Goal: Check status: Check status

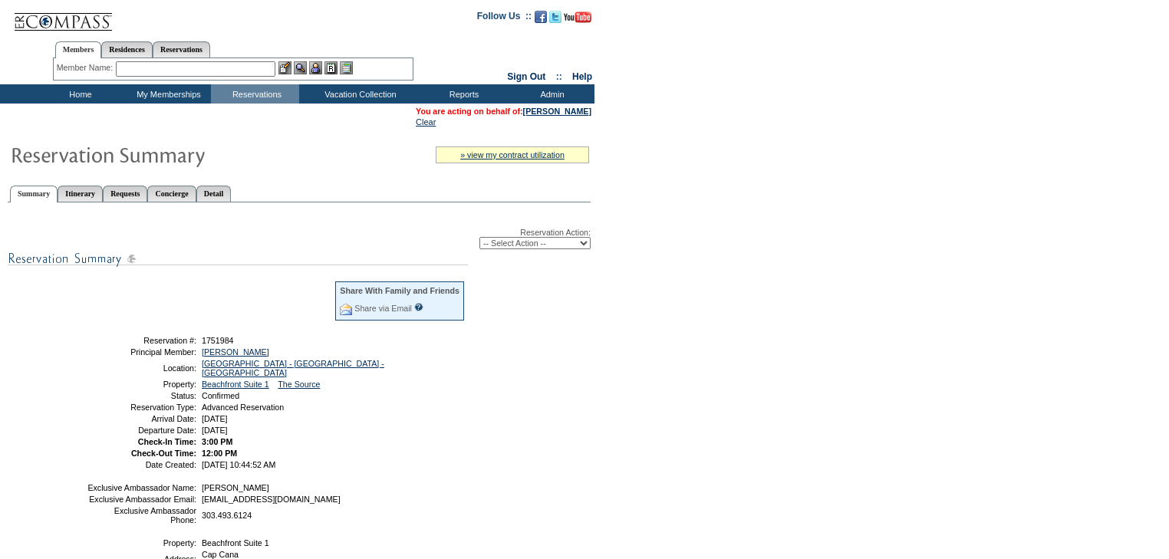
drag, startPoint x: 312, startPoint y: 420, endPoint x: 130, endPoint y: 341, distance: 198.9
click at [130, 341] on tbody "Share With Family and Friends Share via Email Share Reservation Information Ple…" at bounding box center [276, 374] width 379 height 189
copy tbody "Reservation #: 1751984 Principal Member: [GEOGRAPHIC_DATA][PERSON_NAME] Locatio…"
click at [604, 430] on form "Follow Us ::" at bounding box center [584, 378] width 1169 height 756
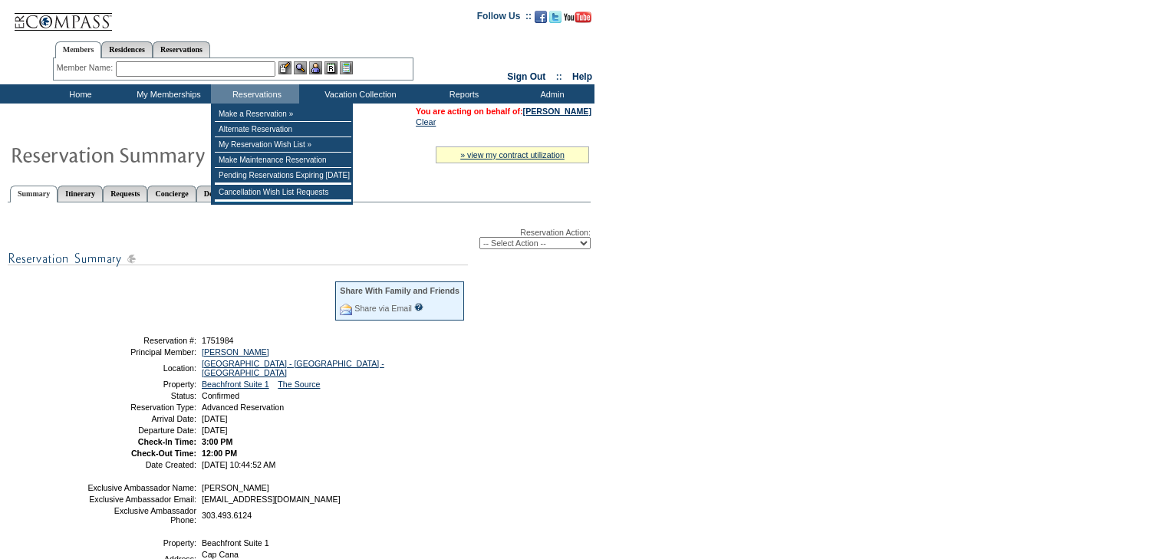
click at [240, 68] on input "text" at bounding box center [196, 68] width 160 height 15
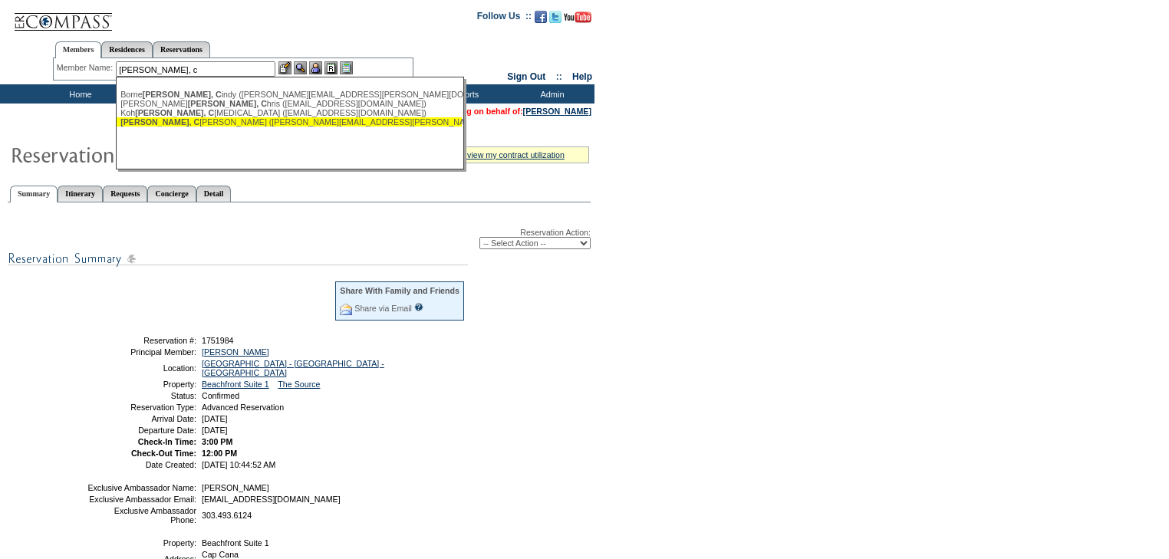
click at [212, 121] on div "[PERSON_NAME], C [PERSON_NAME] ([PERSON_NAME][EMAIL_ADDRESS][PERSON_NAME][DOMAI…" at bounding box center [288, 121] width 337 height 9
type input "[PERSON_NAME] ([PERSON_NAME][EMAIL_ADDRESS][PERSON_NAME][DOMAIN_NAME])"
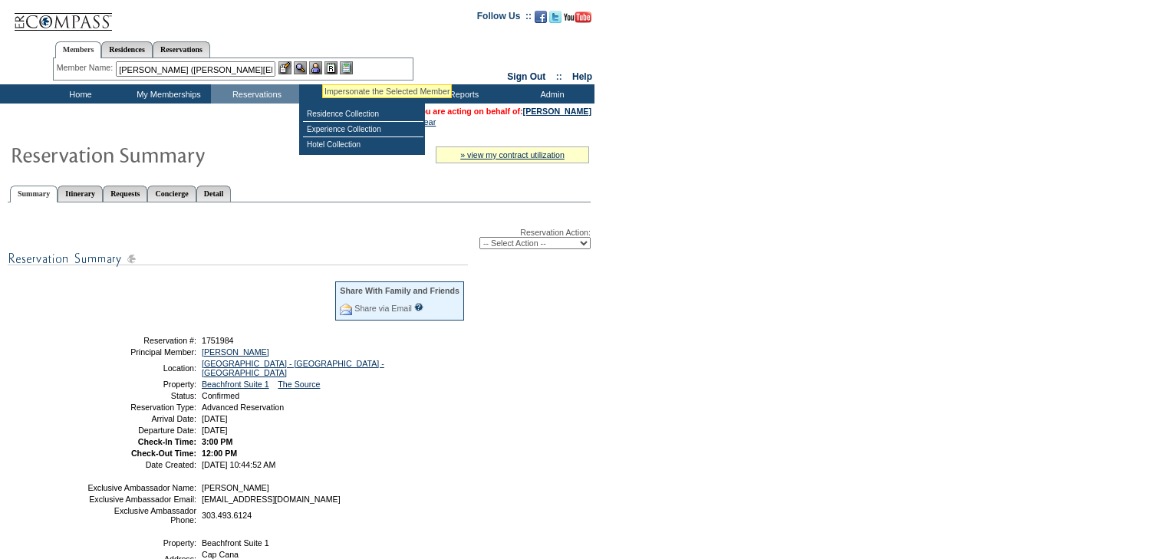
click at [319, 65] on img at bounding box center [315, 67] width 13 height 13
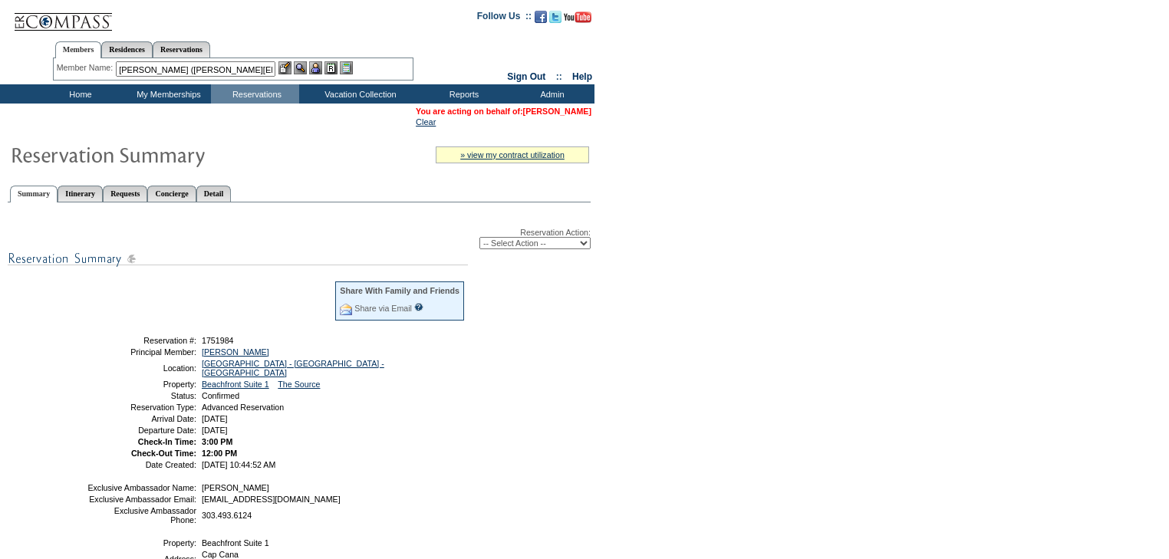
click at [543, 110] on link "[PERSON_NAME]" at bounding box center [557, 111] width 68 height 9
